Goal: Find specific page/section: Find specific page/section

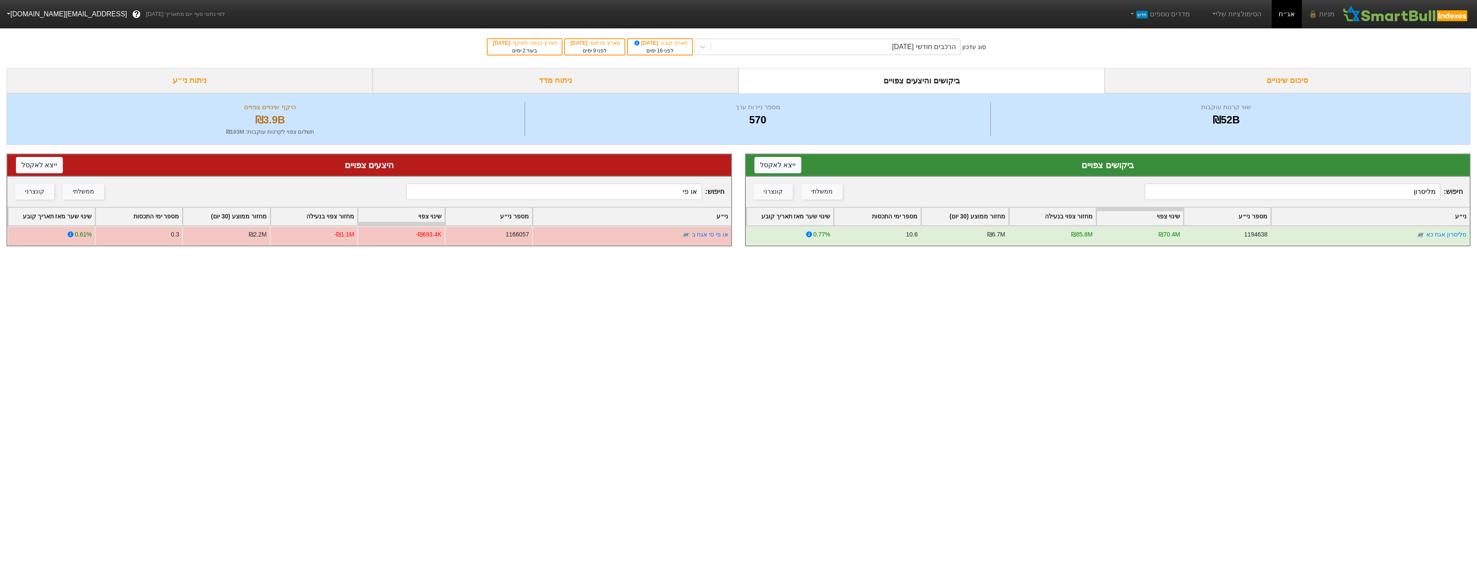
click at [1276, 188] on input "מליסרון" at bounding box center [1291, 192] width 295 height 16
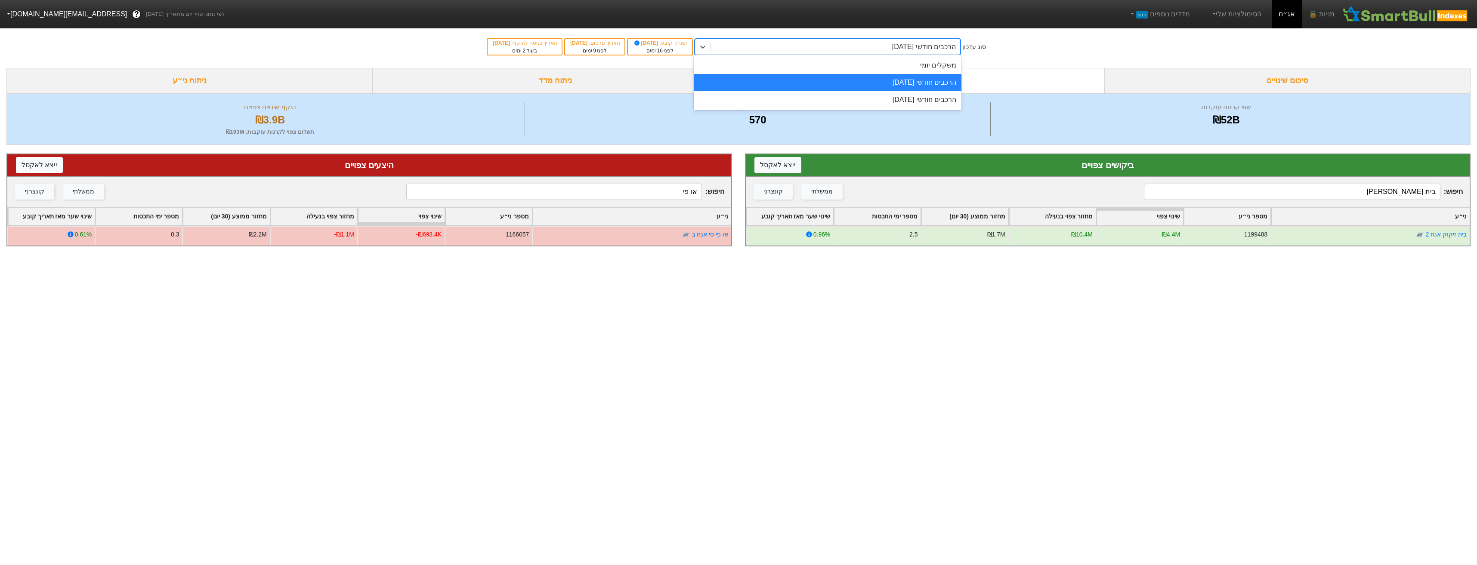
click at [903, 52] on div "הרכבים חודשי [DATE]" at bounding box center [835, 46] width 249 height 15
click at [910, 98] on div "הרכבים חודשי [DATE]" at bounding box center [828, 99] width 268 height 17
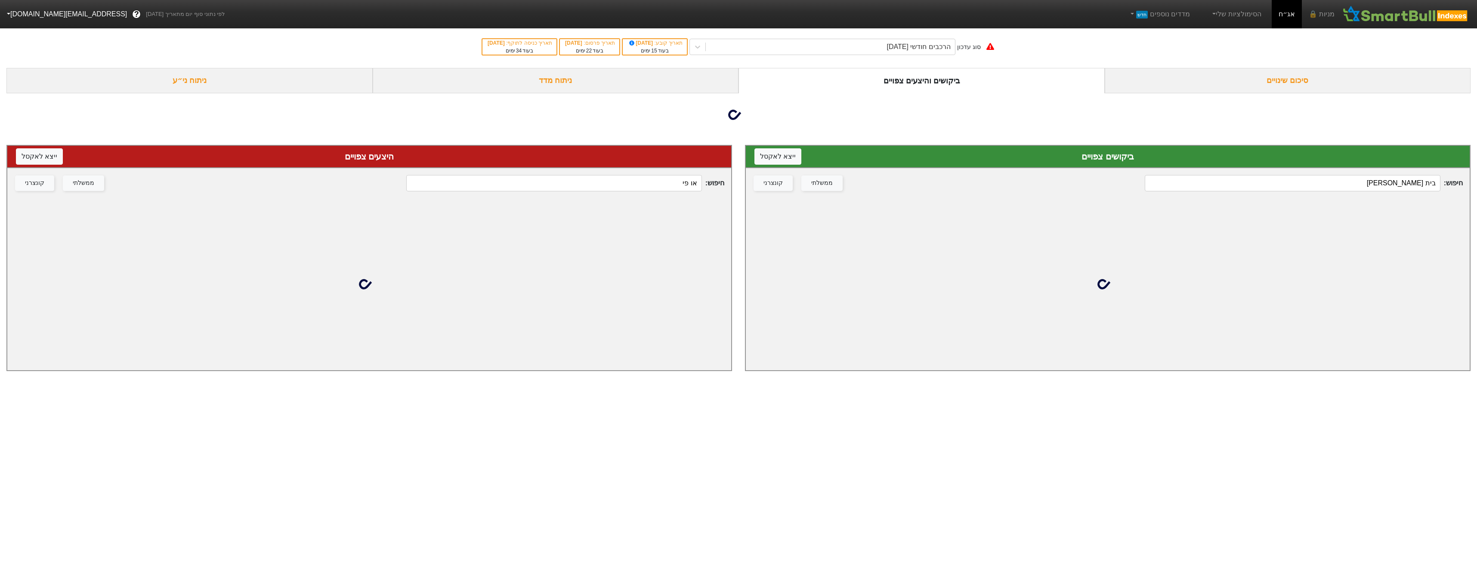
click at [1383, 188] on input "בית [PERSON_NAME]" at bounding box center [1291, 183] width 295 height 16
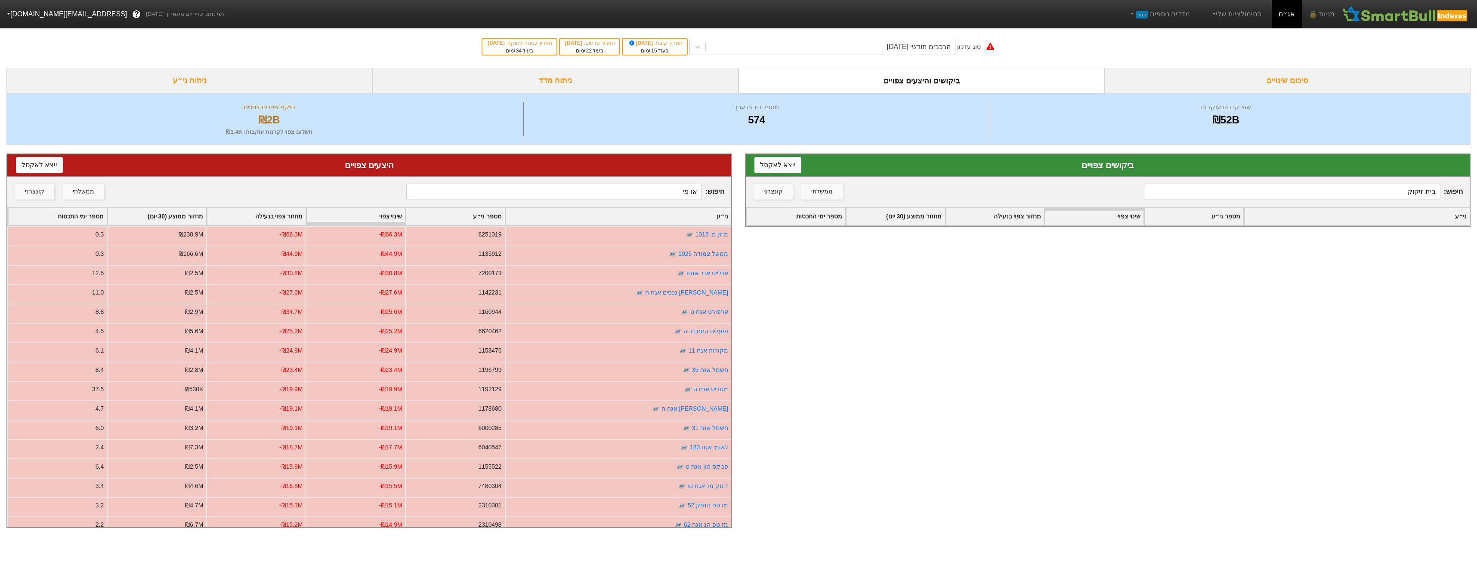
type input "בית זיקוק"
click at [615, 196] on input "או פי" at bounding box center [553, 192] width 295 height 16
click at [616, 197] on input "או פי" at bounding box center [553, 192] width 295 height 16
click at [617, 197] on input "או פי" at bounding box center [553, 192] width 295 height 16
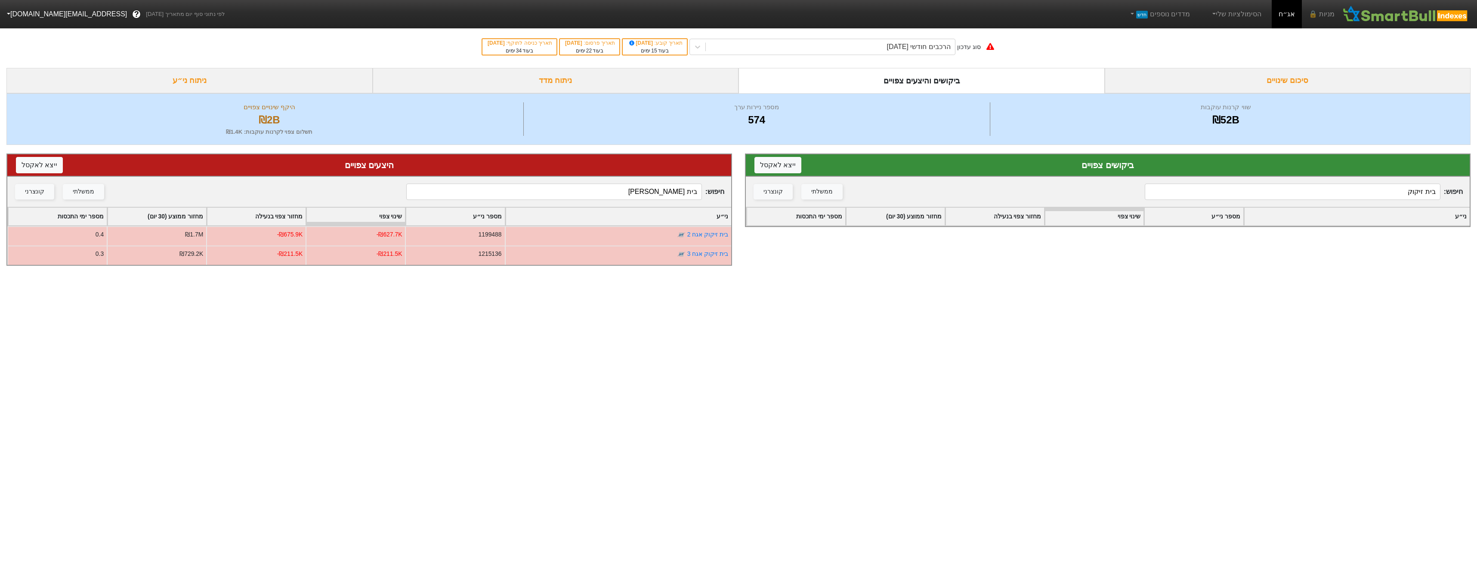
type input "בית [PERSON_NAME]"
